Goal: Task Accomplishment & Management: Manage account settings

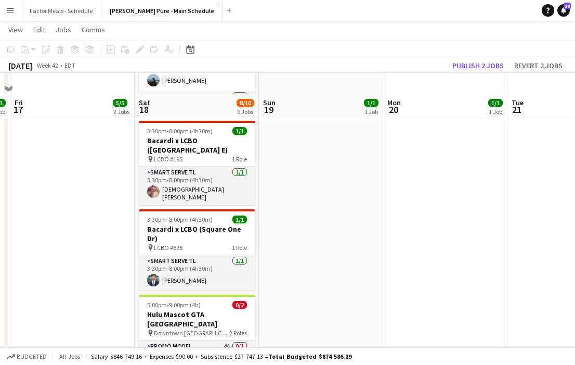
scroll to position [274, 0]
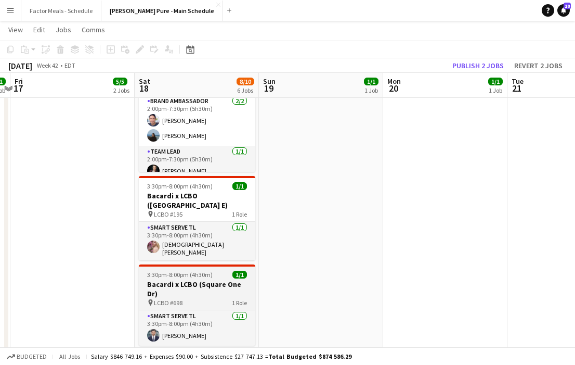
click at [171, 279] on h3 "Bacardi x LCBO (Square One Dr)" at bounding box center [197, 288] width 117 height 19
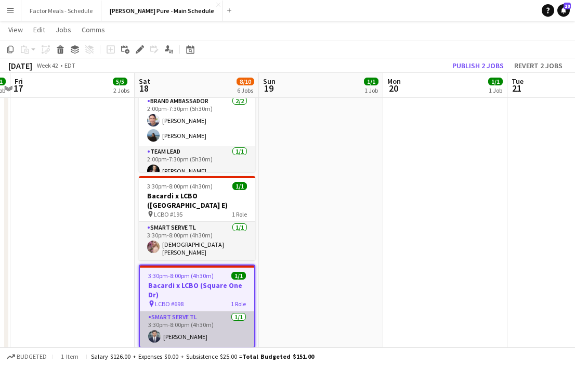
click at [164, 319] on app-card-role "Smart Serve TL [DATE] 3:30pm-8:00pm (4h30m) [PERSON_NAME]" at bounding box center [197, 328] width 114 height 35
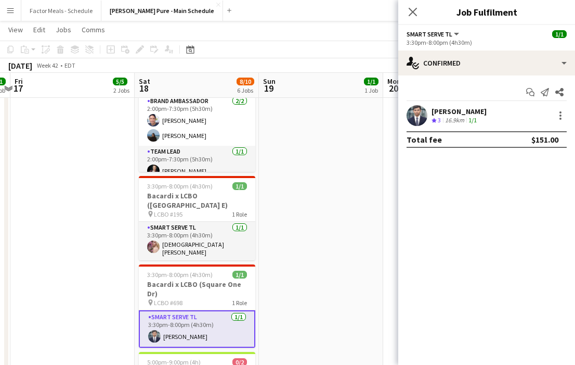
click at [415, 113] on app-user-avatar at bounding box center [417, 115] width 21 height 21
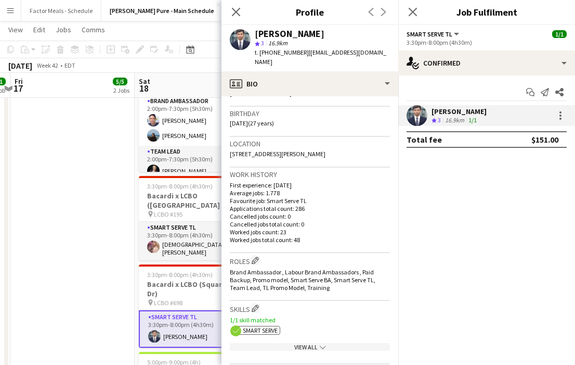
scroll to position [216, 0]
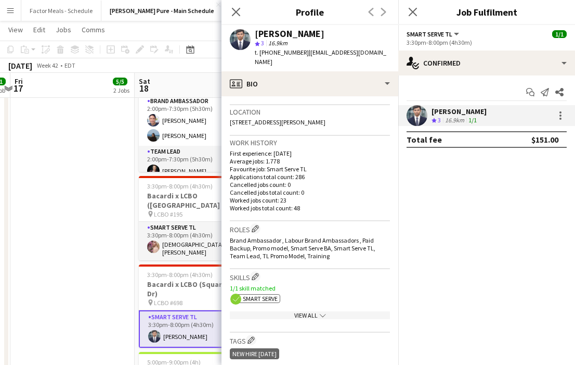
click at [307, 311] on div "View All chevron-down" at bounding box center [310, 315] width 160 height 8
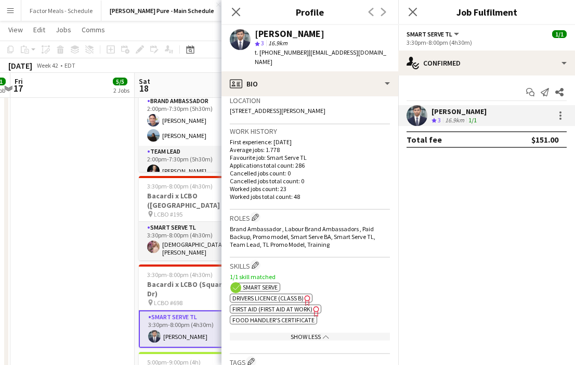
scroll to position [230, 0]
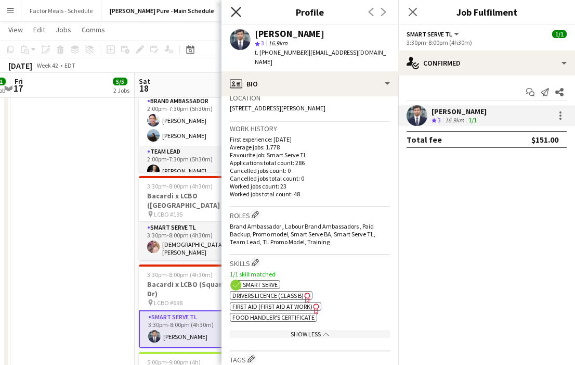
click at [237, 16] on icon "Close pop-in" at bounding box center [236, 12] width 10 height 10
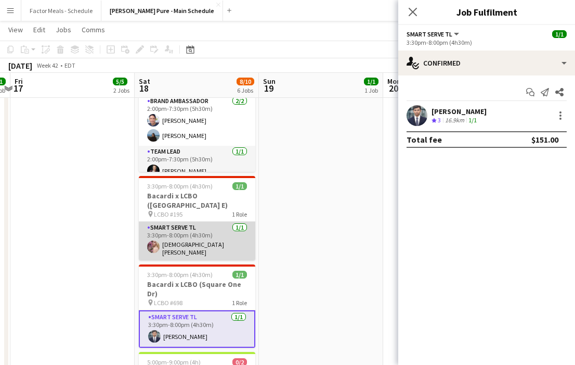
click at [170, 224] on app-card-role "Smart Serve TL [DATE] 3:30pm-8:00pm (4h30m) [DEMOGRAPHIC_DATA][PERSON_NAME]" at bounding box center [197, 241] width 117 height 38
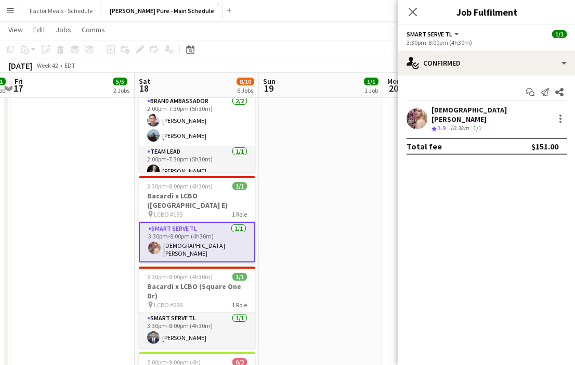
click at [430, 114] on div "[PERSON_NAME] Crew rating 3.9 10.3km 1/1" at bounding box center [486, 119] width 177 height 28
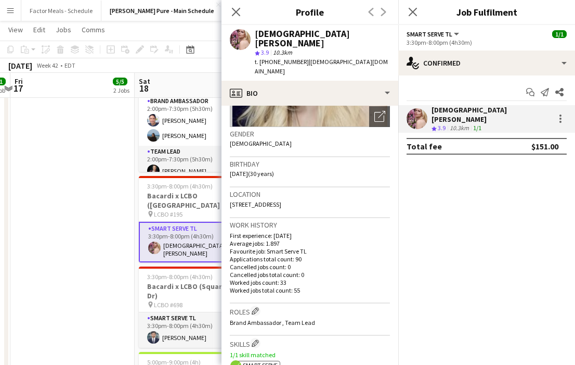
scroll to position [264, 0]
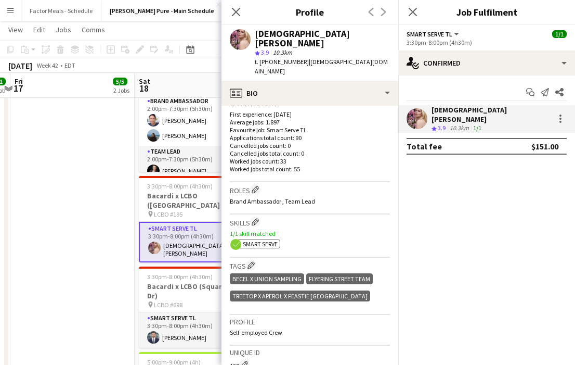
click at [301, 237] on div "ok-circled2 background Layer 1 cross-circle-red background Layer 1 Smart Serve …" at bounding box center [310, 242] width 160 height 11
click at [287, 229] on p "1/1 skill matched" at bounding box center [310, 233] width 160 height 8
click at [233, 12] on icon "Close pop-in" at bounding box center [236, 12] width 10 height 10
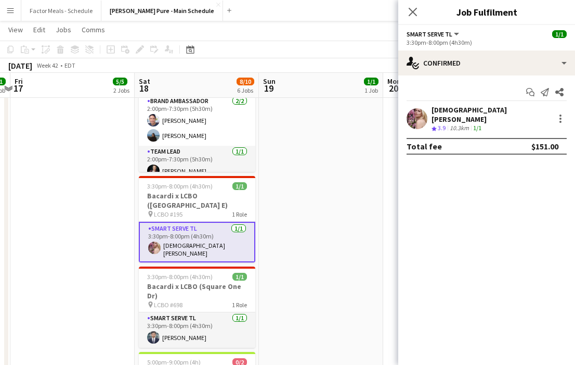
click at [406, 14] on div "Close pop-in" at bounding box center [412, 12] width 29 height 24
click at [280, 176] on app-date-cell "11:00am-7:00pm (8h) 1/1 HANDFUEL - Costco Roadshow [GEOGRAPHIC_DATA] pin [PERSO…" at bounding box center [321, 165] width 124 height 645
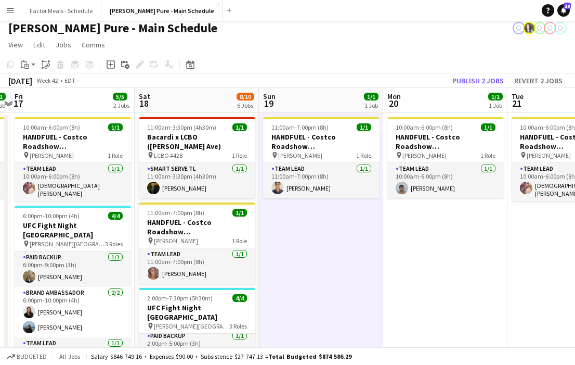
scroll to position [0, 0]
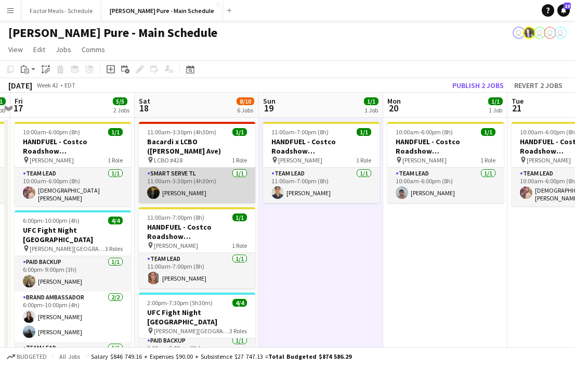
click at [202, 178] on app-card-role "Smart Serve TL [DATE] 11:00am-3:30pm (4h30m) Pouya Moradjounamin" at bounding box center [197, 185] width 117 height 35
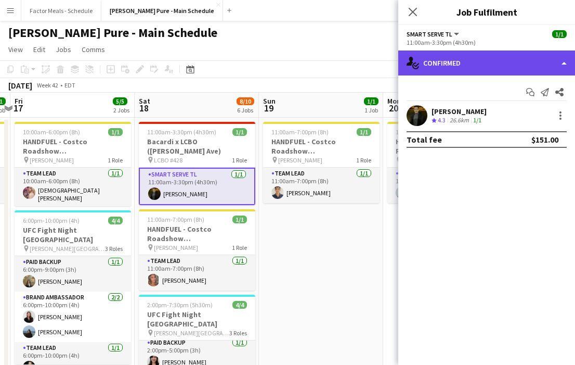
click at [491, 63] on div "single-neutral-actions-check-2 Confirmed" at bounding box center [486, 62] width 177 height 25
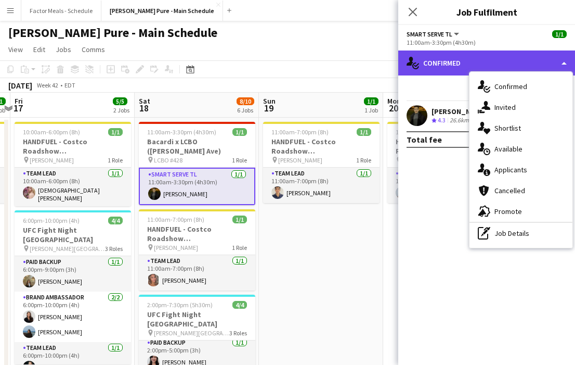
click at [491, 62] on div "single-neutral-actions-check-2 Confirmed" at bounding box center [486, 62] width 177 height 25
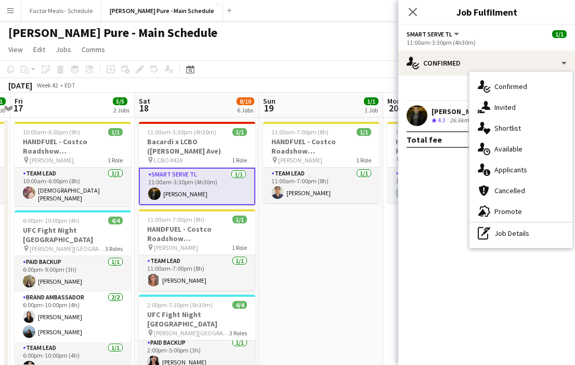
click at [440, 109] on div "[PERSON_NAME]" at bounding box center [459, 111] width 55 height 9
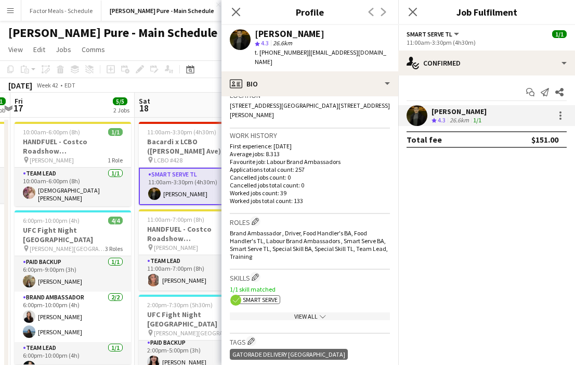
scroll to position [250, 0]
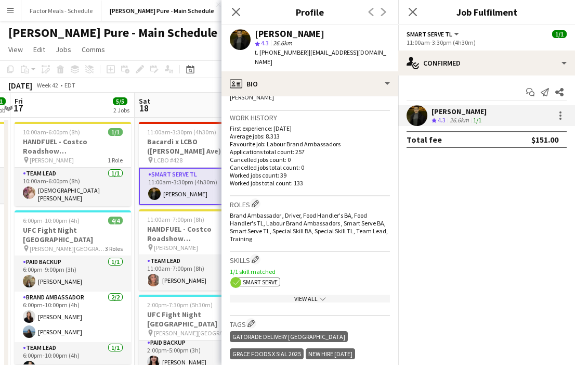
click at [302, 294] on div "View All chevron-down" at bounding box center [310, 298] width 160 height 8
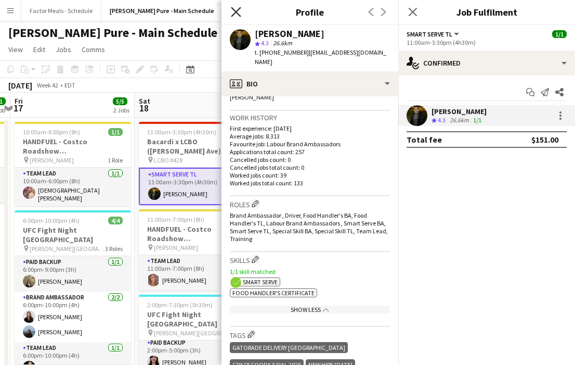
click at [232, 7] on icon at bounding box center [236, 12] width 10 height 10
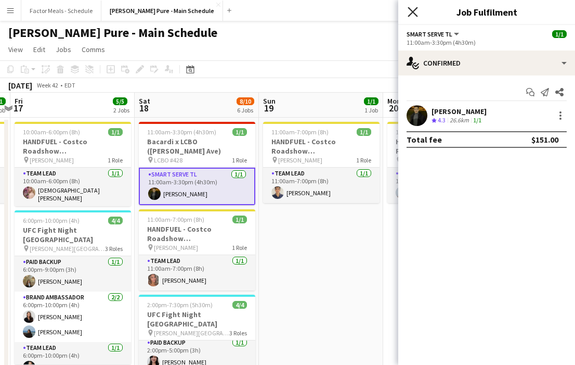
click at [411, 9] on icon "Close pop-in" at bounding box center [413, 12] width 10 height 10
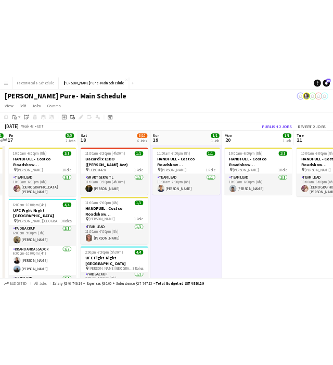
scroll to position [1, 0]
